Goal: Answer question/provide support: Share knowledge or assist other users

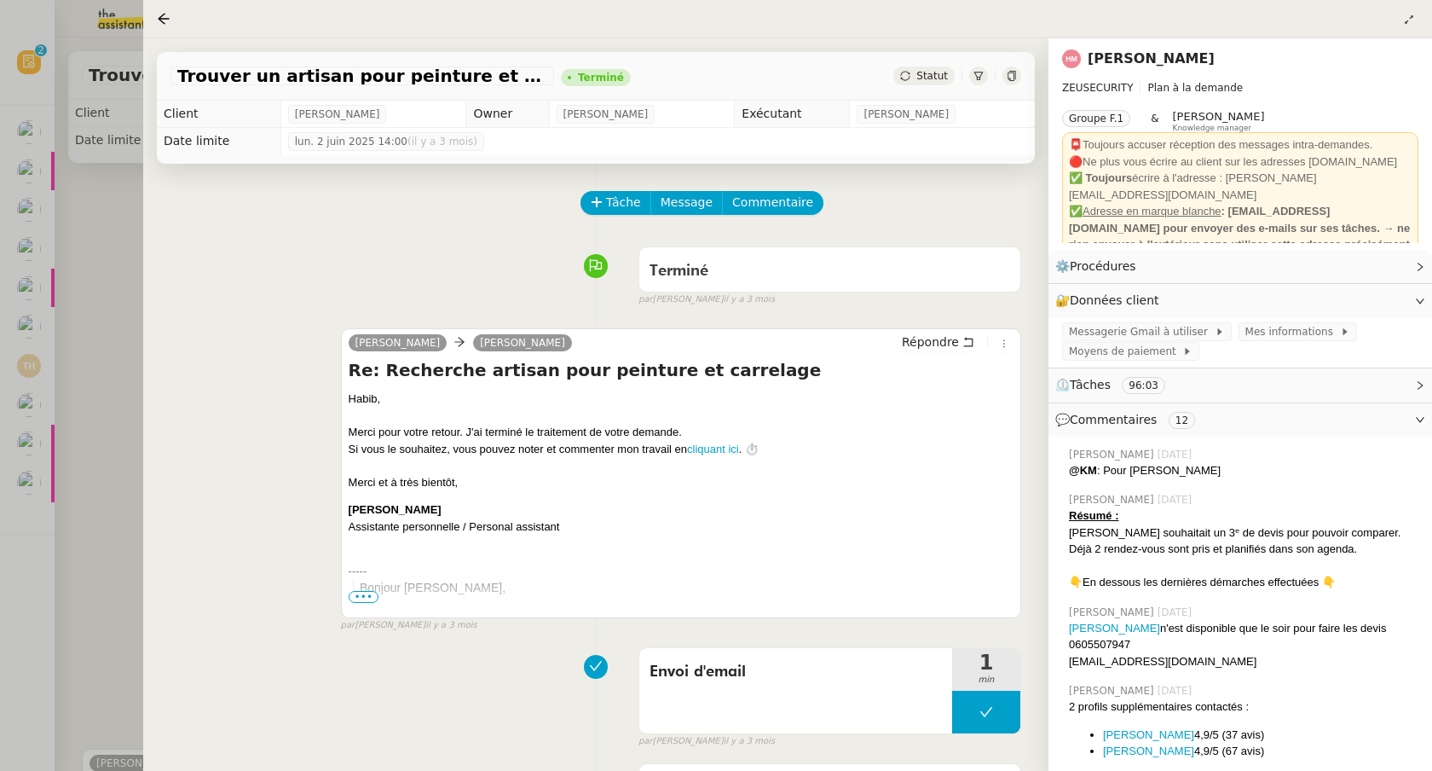
drag, startPoint x: 72, startPoint y: 209, endPoint x: 68, endPoint y: 291, distance: 81.9
click at [72, 210] on div at bounding box center [716, 385] width 1432 height 771
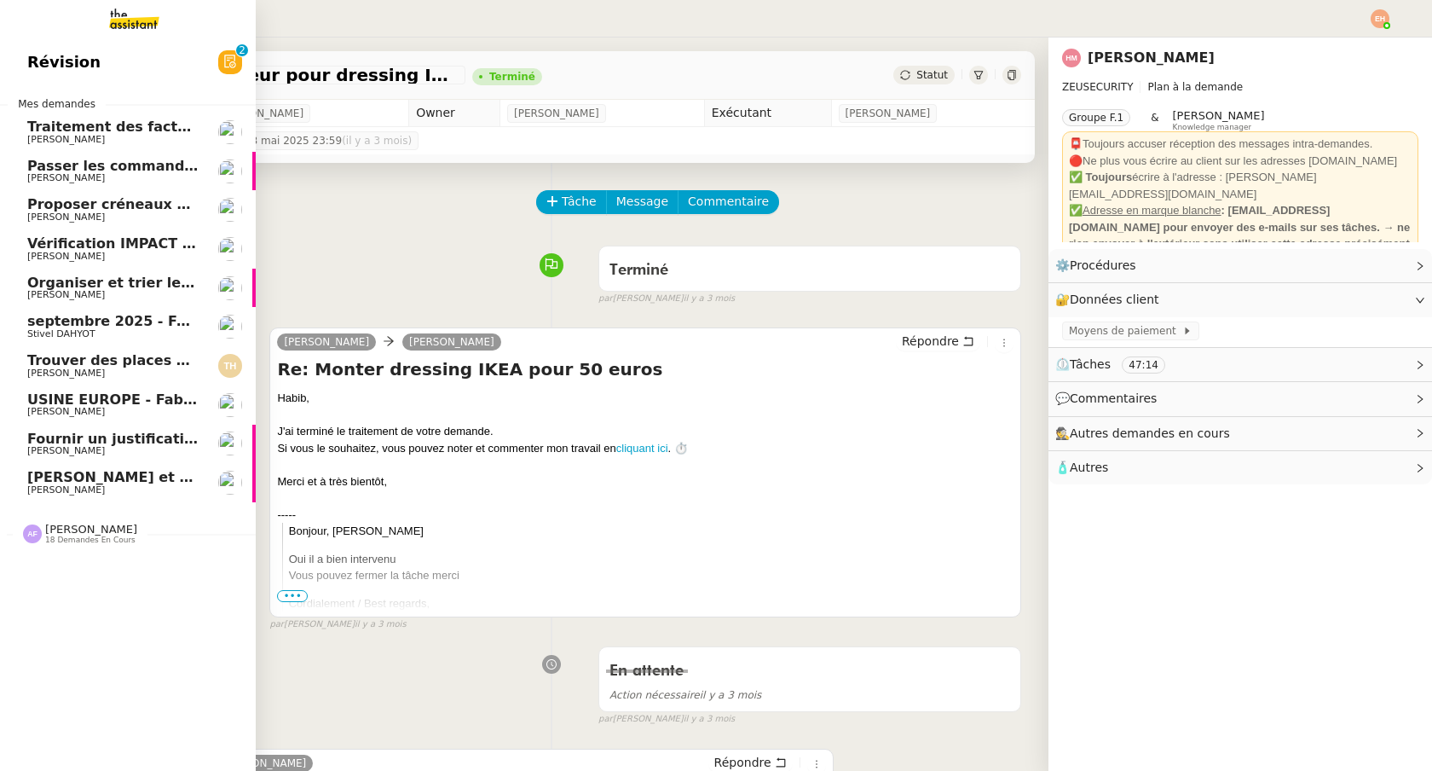
click at [33, 329] on span "Stivel DAHYOT" at bounding box center [61, 333] width 68 height 11
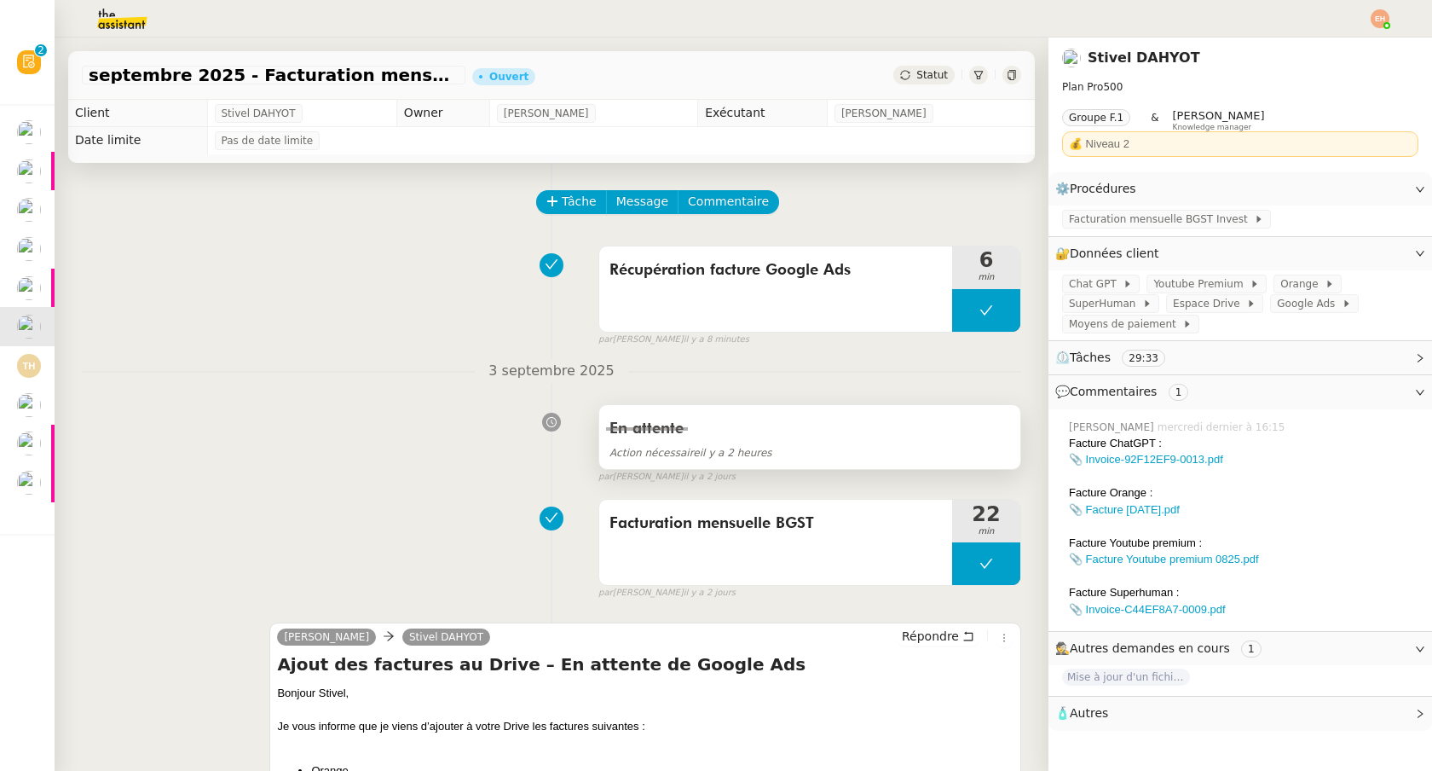
scroll to position [32, 0]
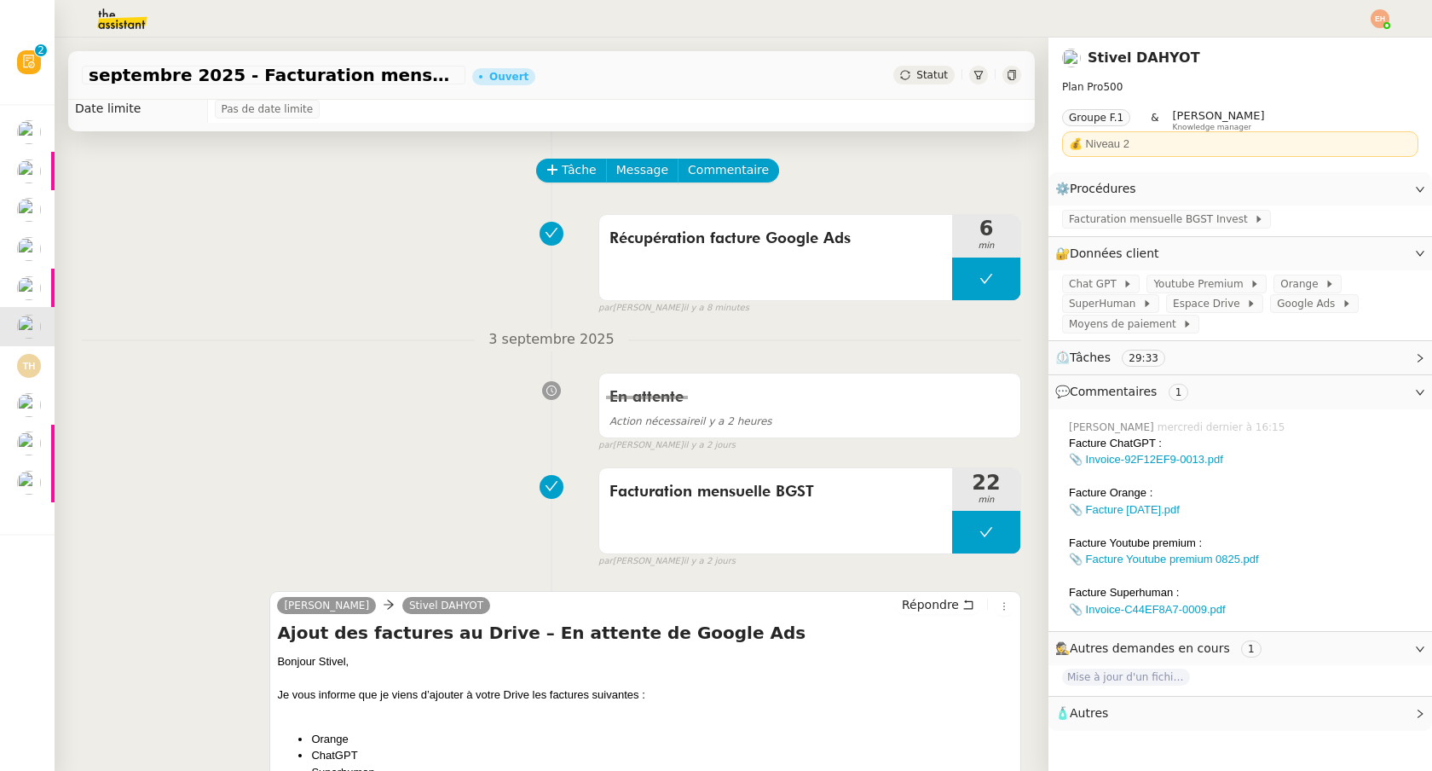
click at [1308, 498] on div "Facture Orange :" at bounding box center [1243, 492] width 349 height 17
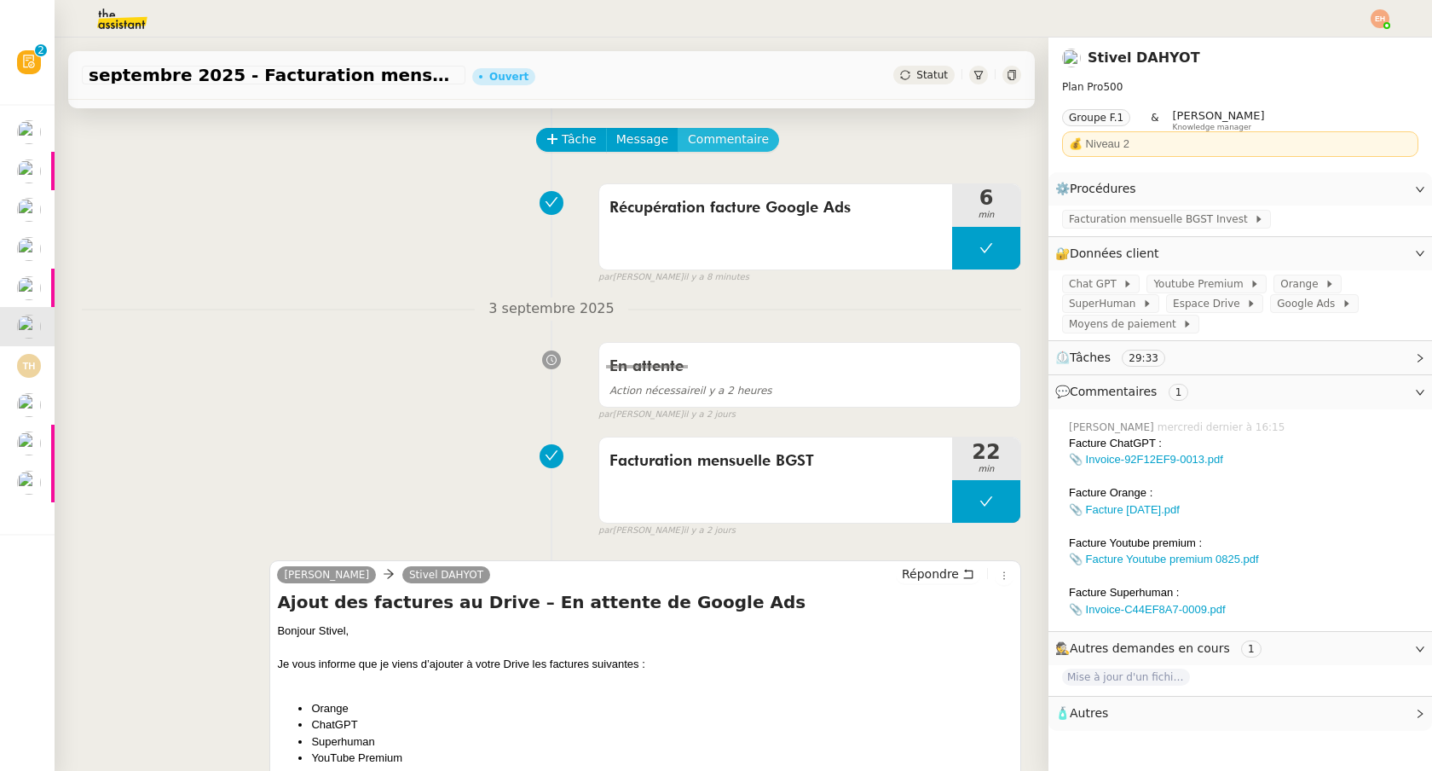
click at [731, 142] on span "Commentaire" at bounding box center [728, 140] width 81 height 20
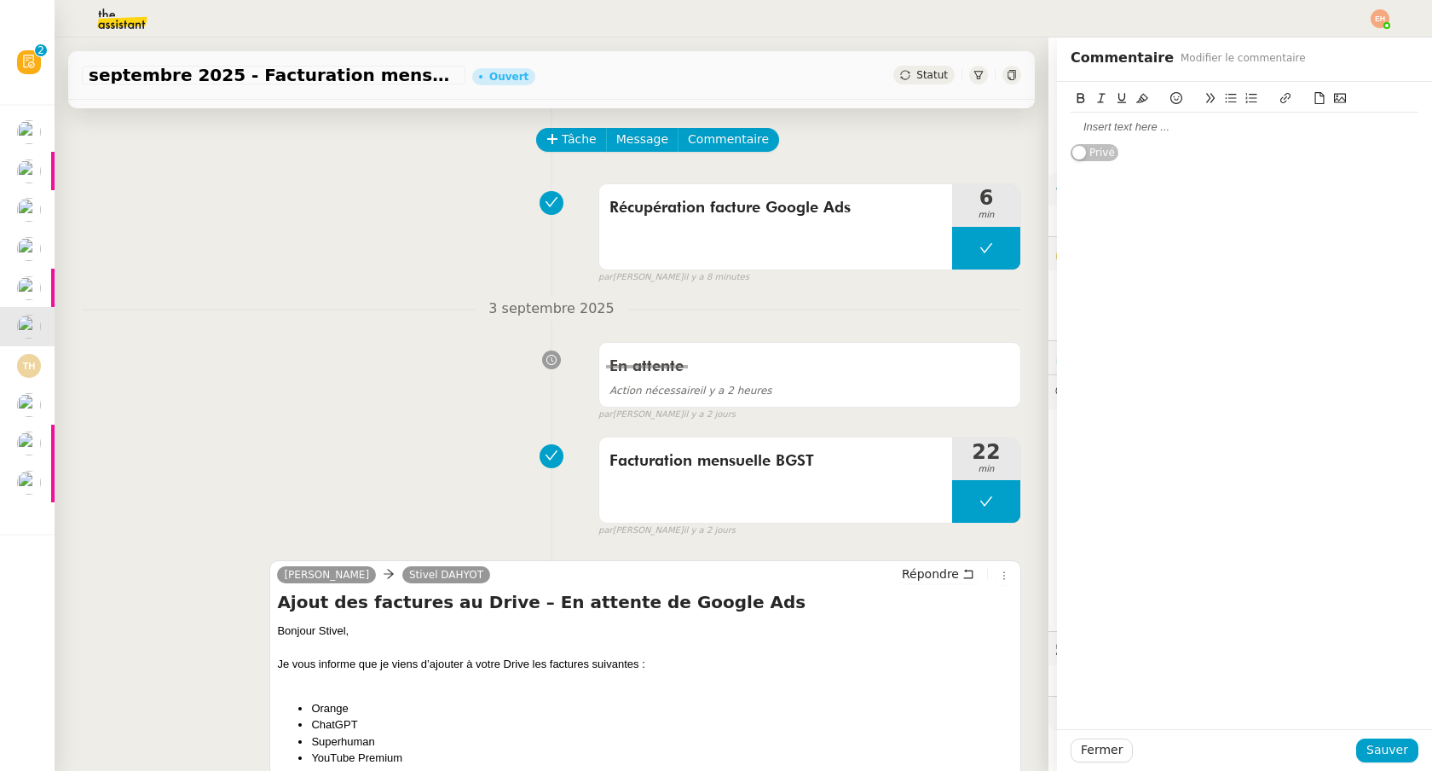
click at [1150, 119] on div at bounding box center [1245, 126] width 348 height 15
click at [1288, 93] on icon at bounding box center [1285, 98] width 12 height 12
click at [1316, 99] on icon at bounding box center [1320, 98] width 12 height 12
click at [1142, 131] on div "0%" at bounding box center [1245, 123] width 348 height 69
click at [1142, 131] on div "Relevé GoogleAds" at bounding box center [1245, 126] width 348 height 15
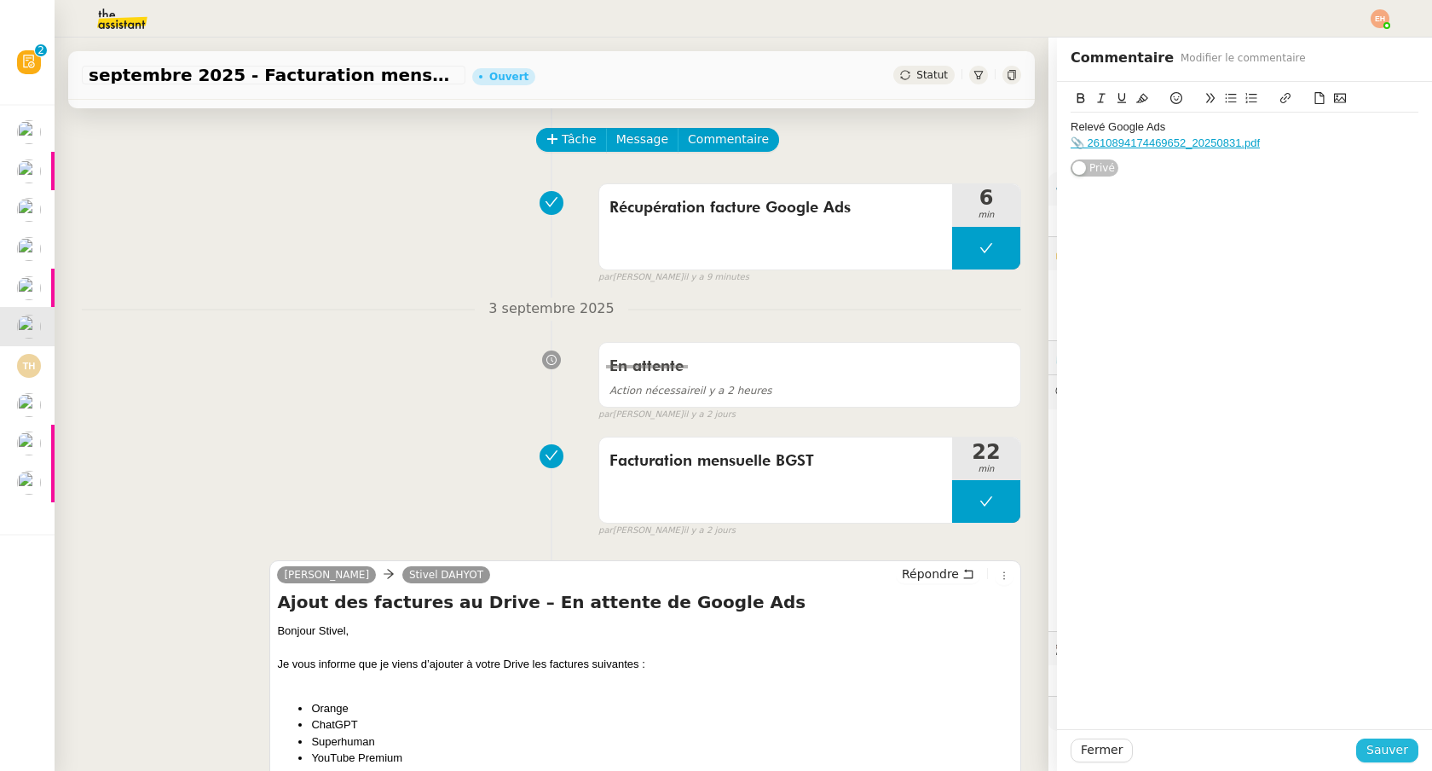
click at [1393, 742] on span "Sauver" at bounding box center [1387, 750] width 42 height 20
